Goal: Information Seeking & Learning: Learn about a topic

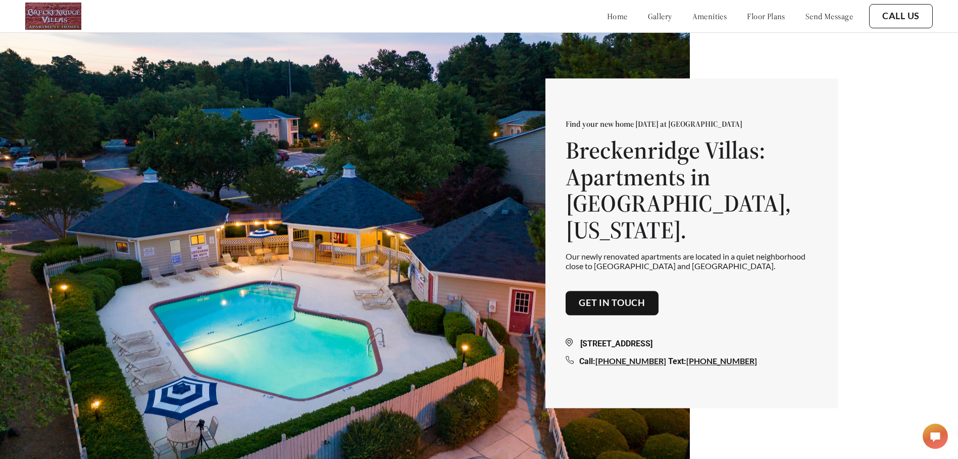
click at [756, 18] on link "floor plans" at bounding box center [766, 16] width 38 height 10
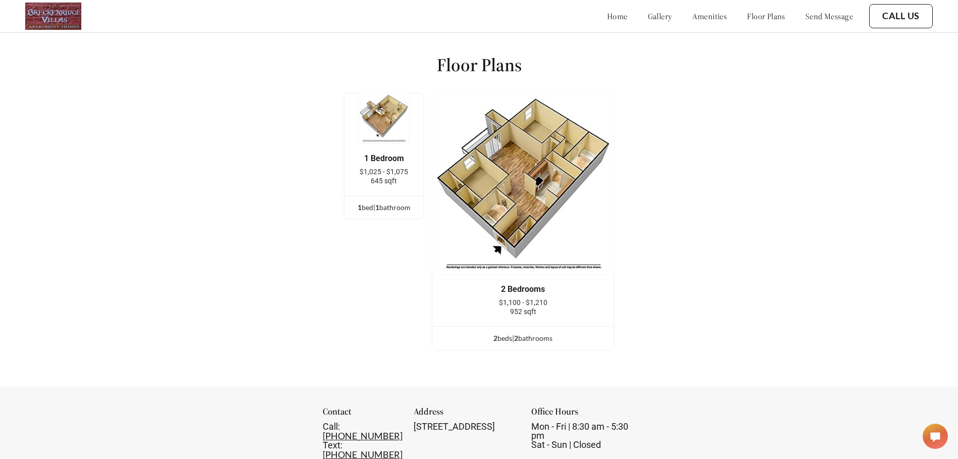
scroll to position [1317, 0]
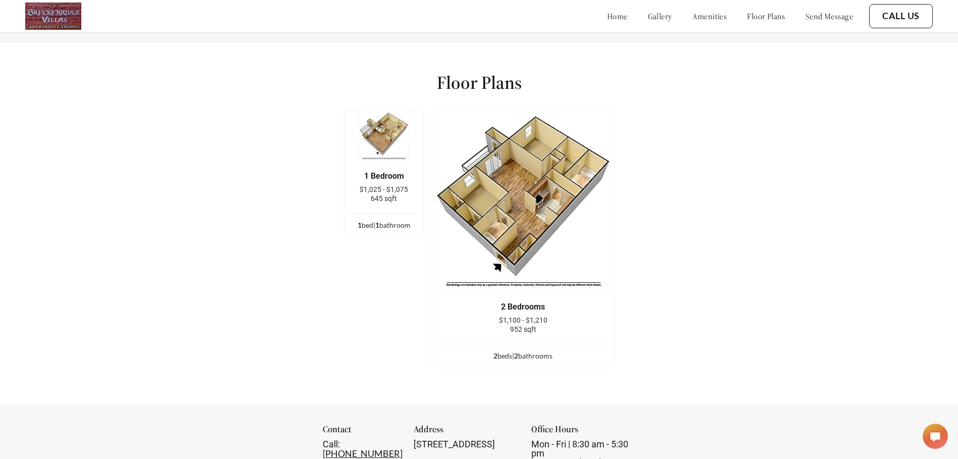
click at [540, 219] on img at bounding box center [523, 201] width 182 height 182
click at [528, 311] on div "2 Bedrooms" at bounding box center [522, 306] width 151 height 9
click at [530, 360] on div "2 bed s | 2 bathroom s" at bounding box center [522, 355] width 181 height 11
click at [511, 361] on div "2 bed s | 2 bathroom s" at bounding box center [522, 355] width 181 height 11
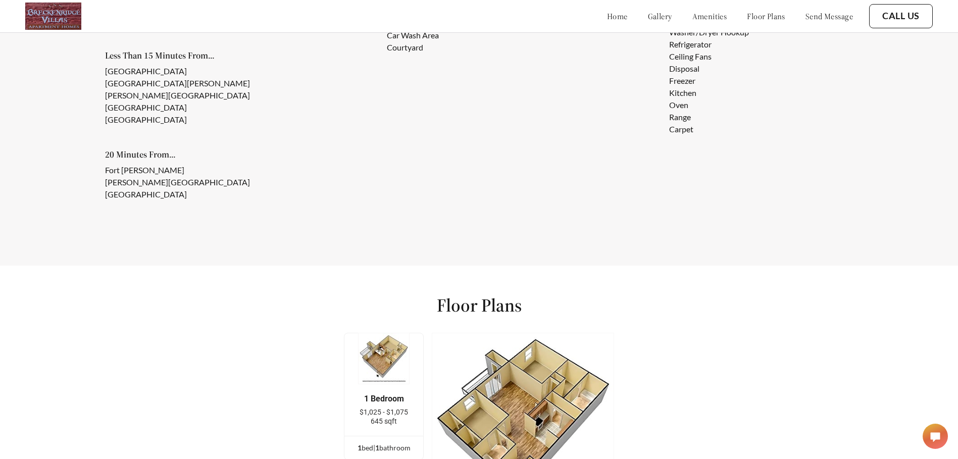
scroll to position [1211, 0]
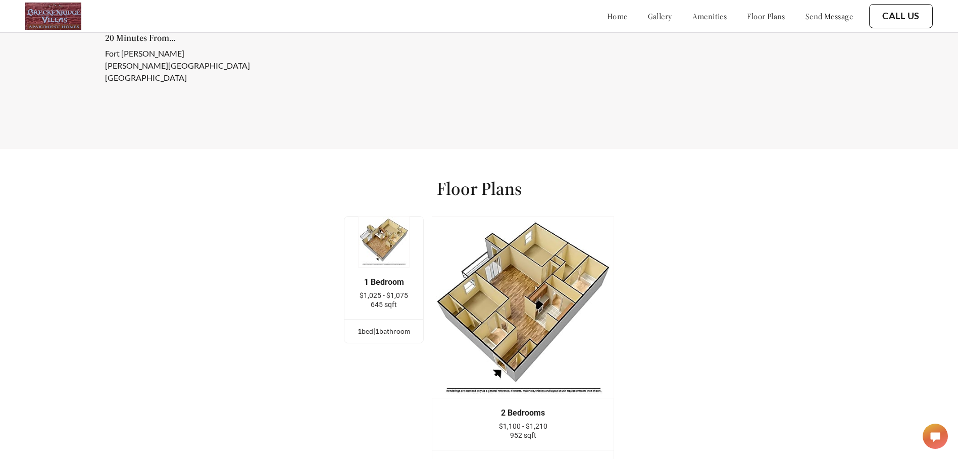
click at [391, 262] on img at bounding box center [383, 241] width 51 height 51
click at [392, 245] on img at bounding box center [383, 241] width 51 height 51
click at [387, 337] on div "1 bed | 1 bathroom" at bounding box center [383, 331] width 79 height 11
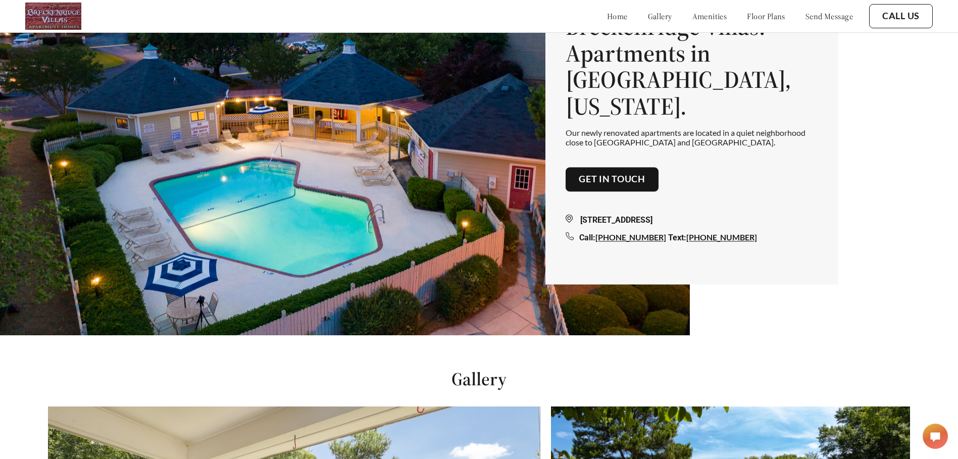
scroll to position [0, 0]
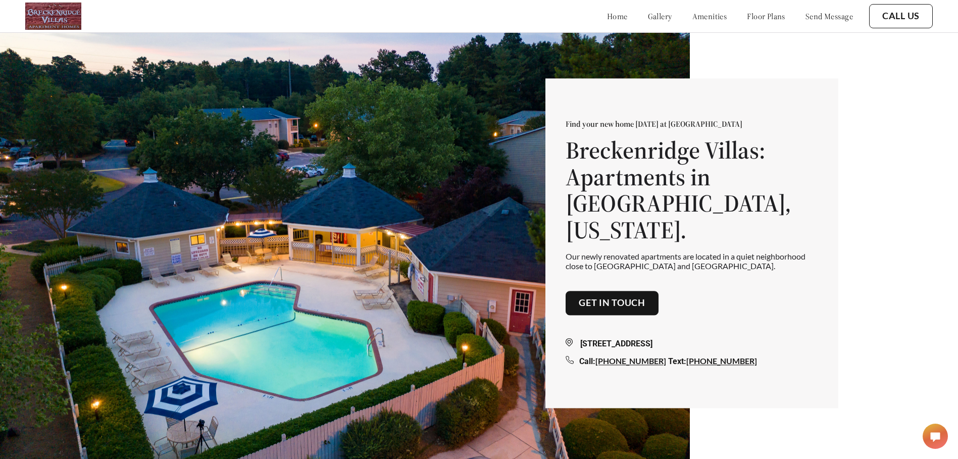
click at [759, 21] on link "floor plans" at bounding box center [766, 16] width 38 height 10
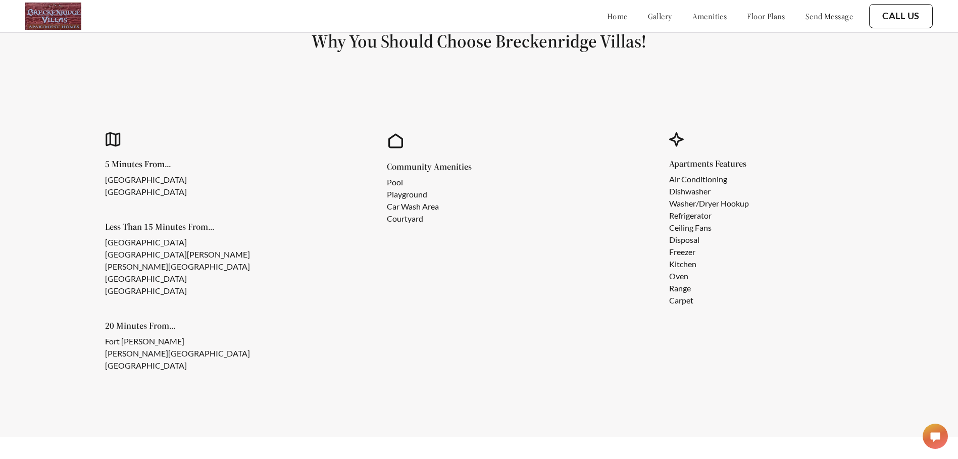
scroll to position [813, 0]
